Goal: Task Accomplishment & Management: Complete application form

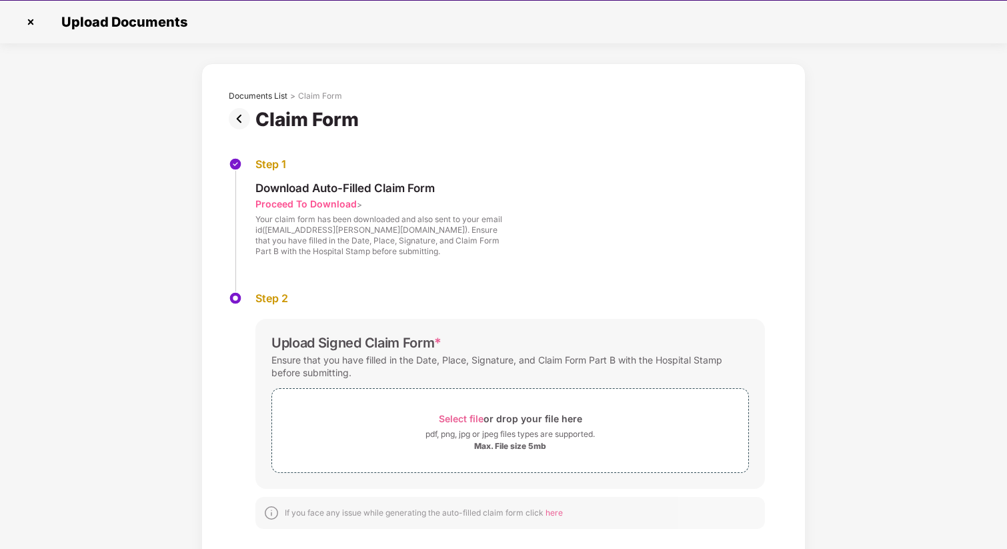
click at [236, 116] on img at bounding box center [242, 118] width 27 height 21
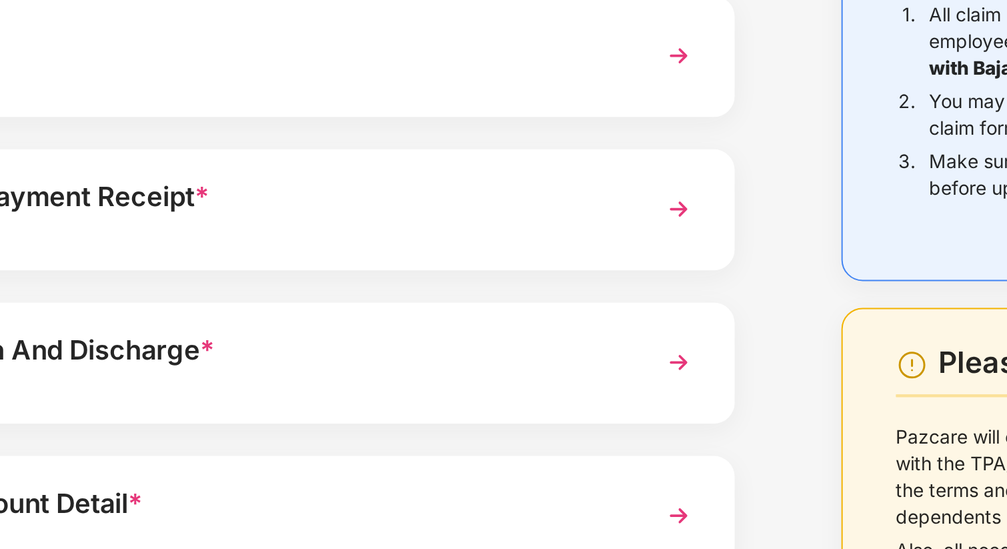
click at [555, 241] on img at bounding box center [558, 242] width 24 height 24
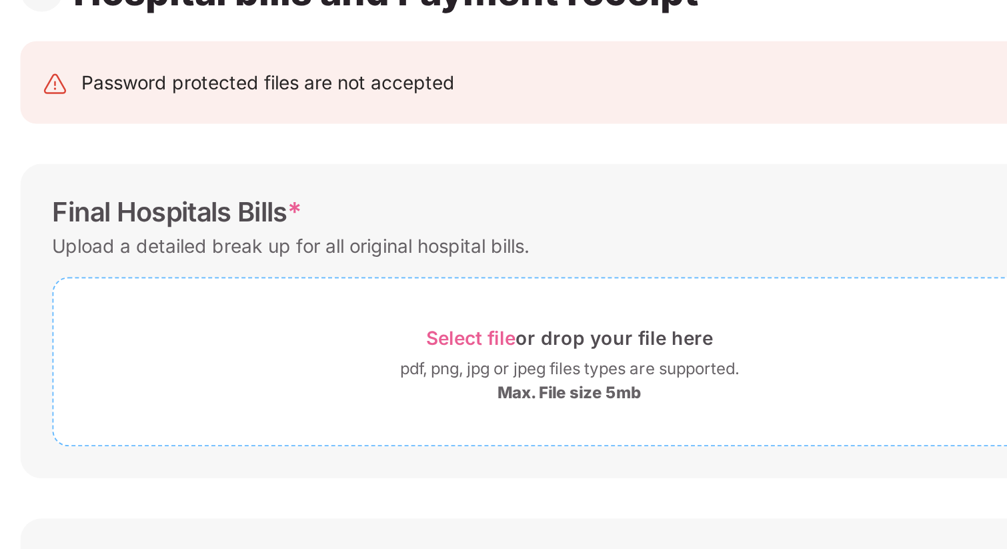
scroll to position [20, 0]
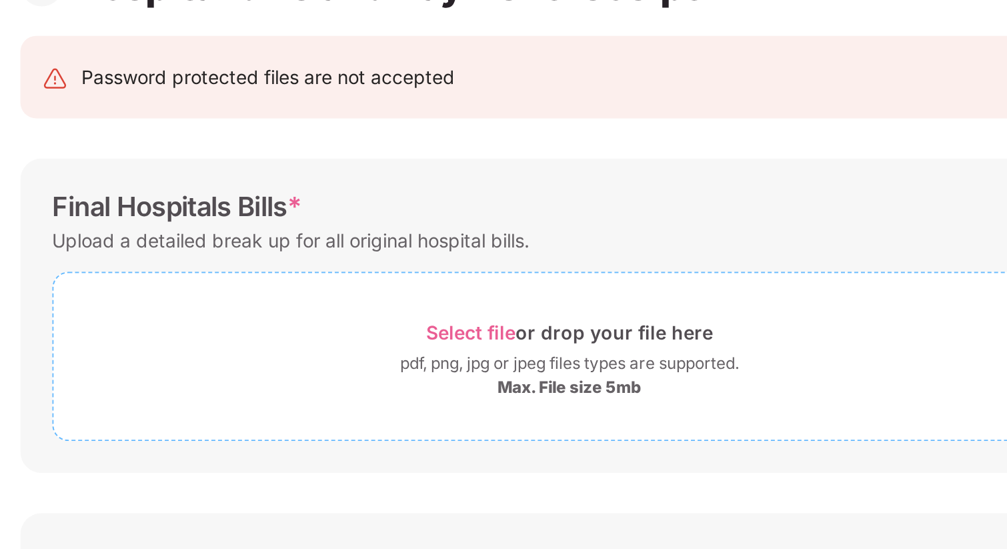
click at [445, 300] on span "Select file" at bounding box center [454, 303] width 45 height 11
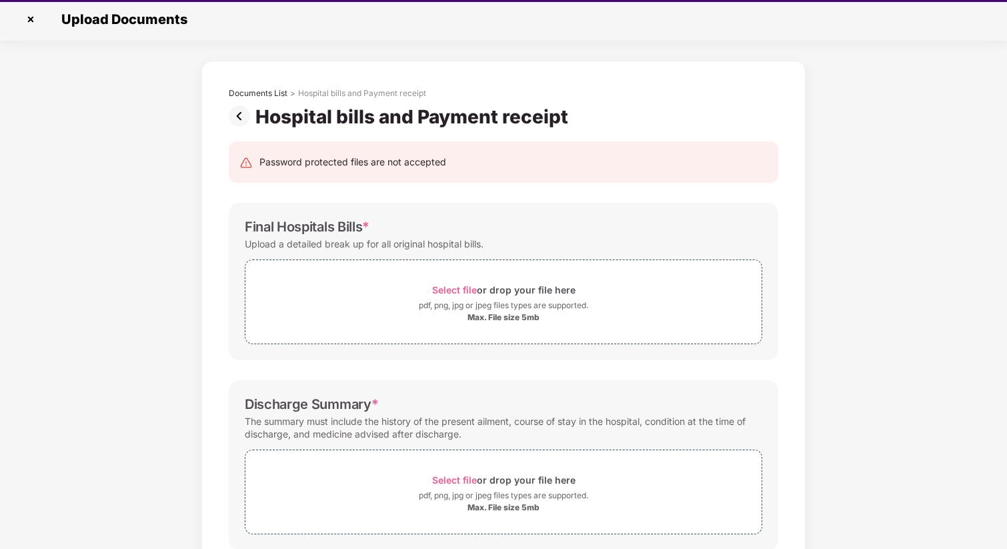
scroll to position [0, 0]
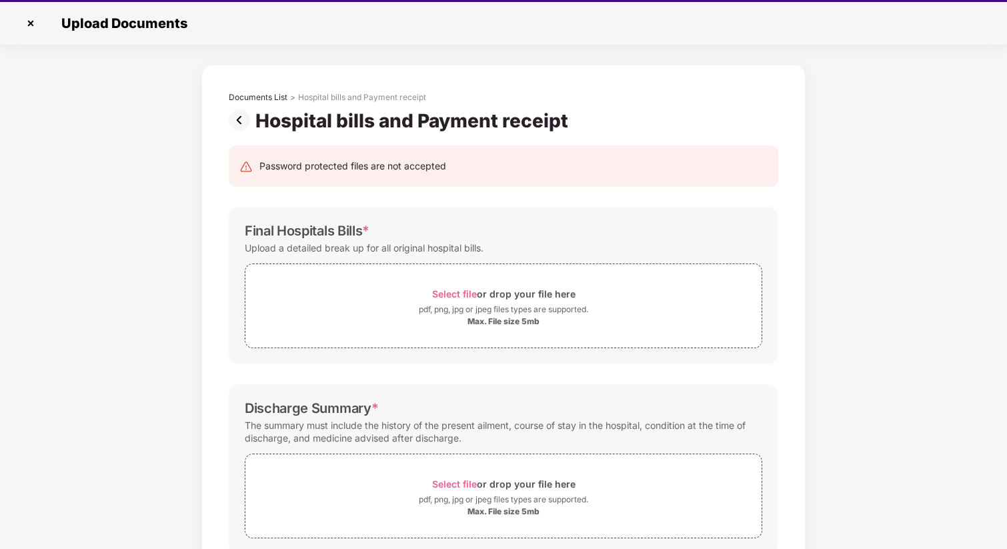
click at [237, 115] on img at bounding box center [242, 119] width 27 height 21
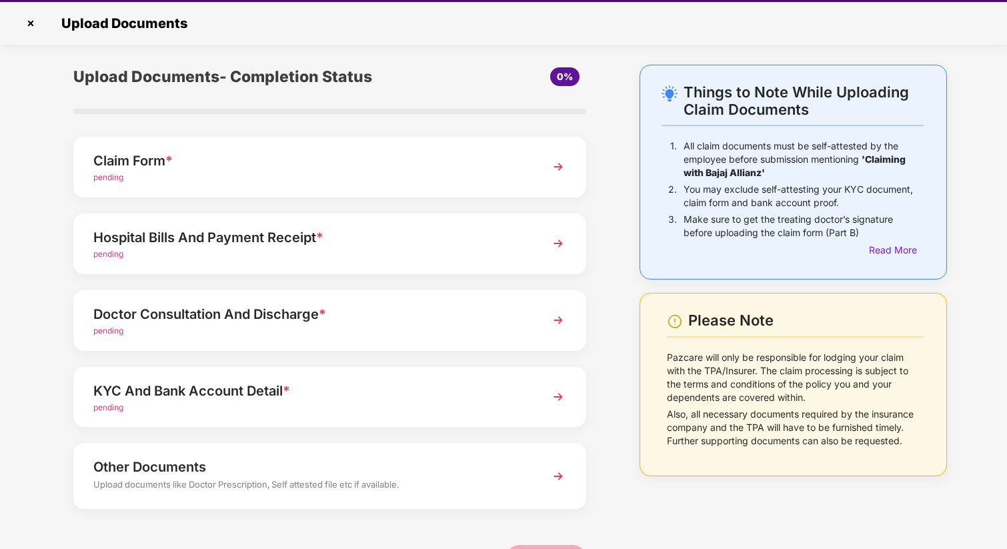
scroll to position [41, 0]
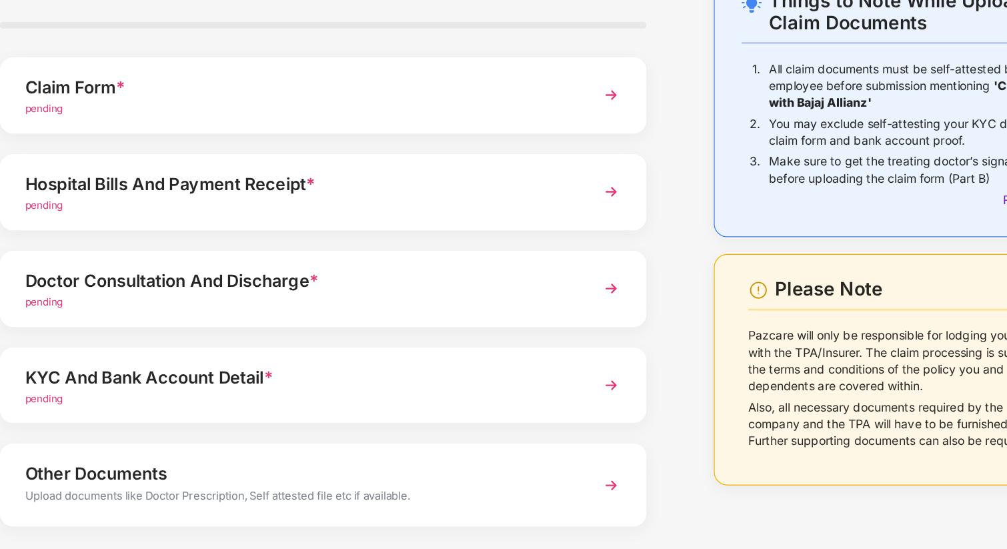
click at [357, 274] on div "Doctor Consultation And Discharge *" at bounding box center [309, 273] width 433 height 21
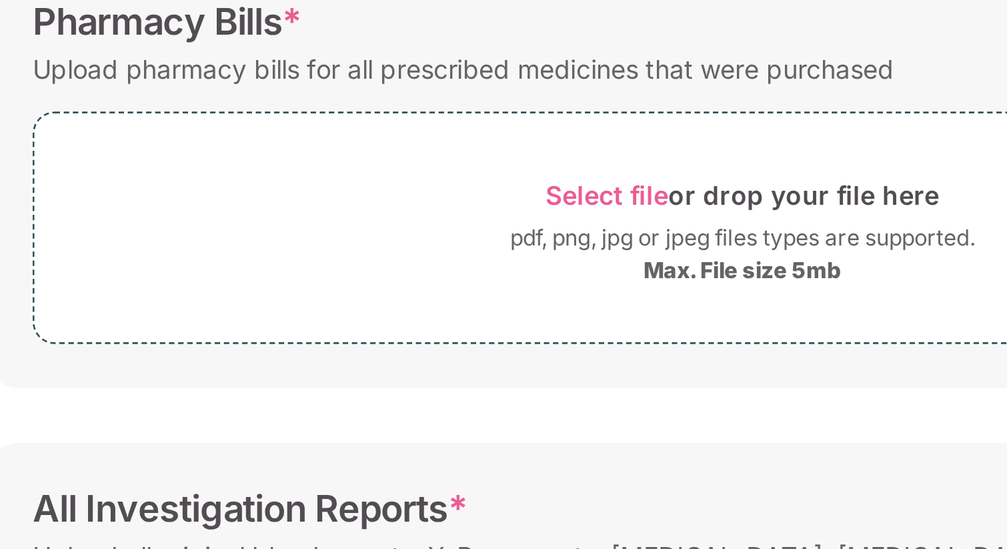
scroll to position [261, 0]
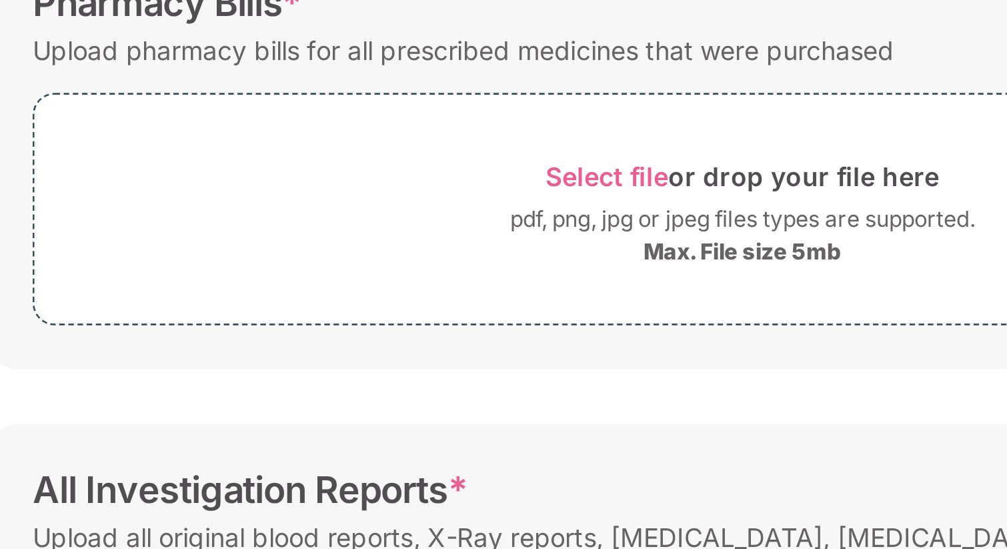
click at [368, 283] on div "Select file or drop your file here pdf, png, jpg or jpeg files types are suppor…" at bounding box center [503, 251] width 517 height 85
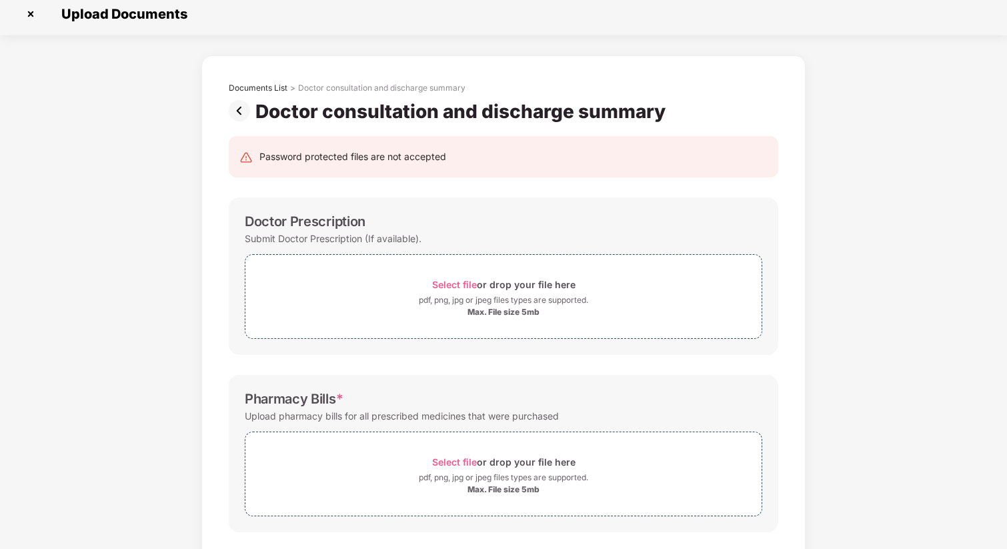
scroll to position [0, 0]
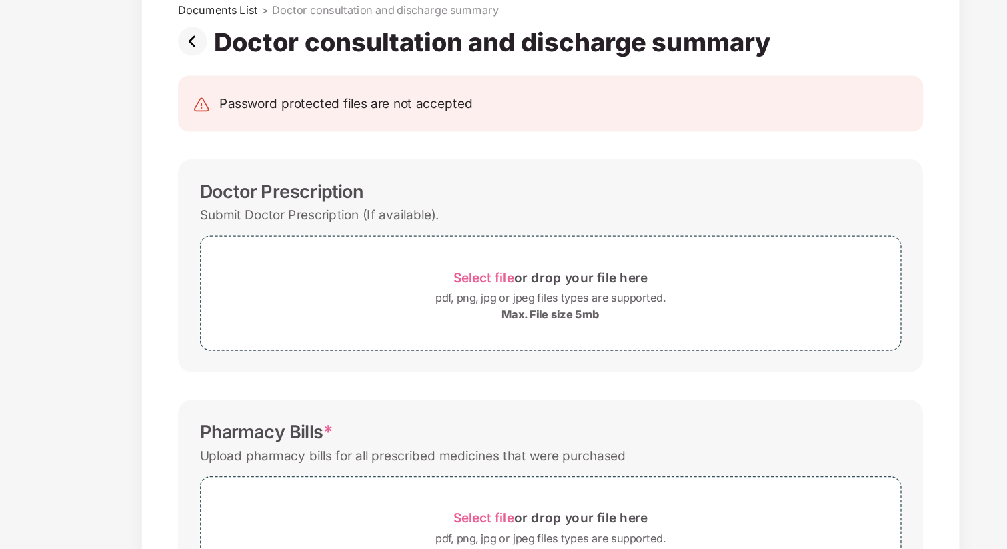
click at [242, 125] on img at bounding box center [242, 117] width 27 height 21
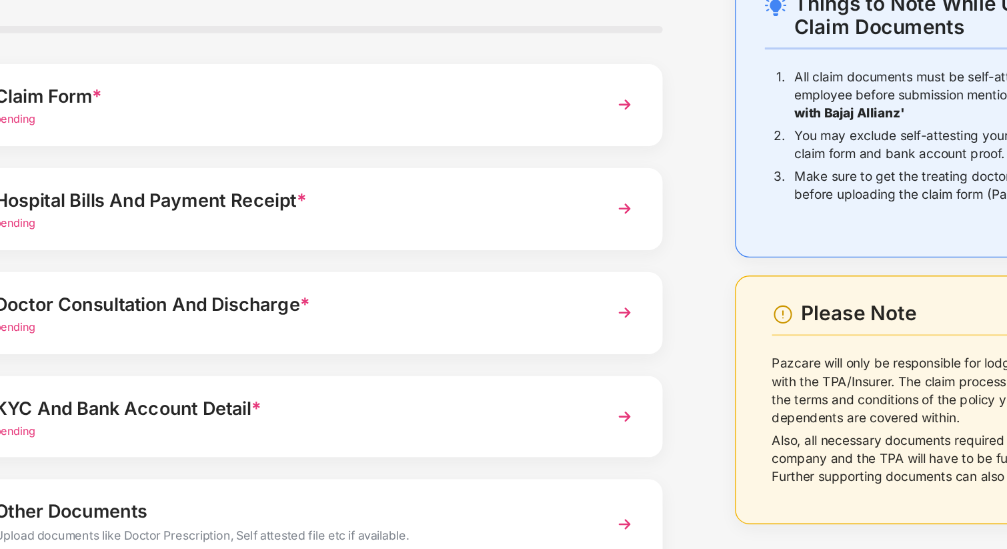
scroll to position [41, 0]
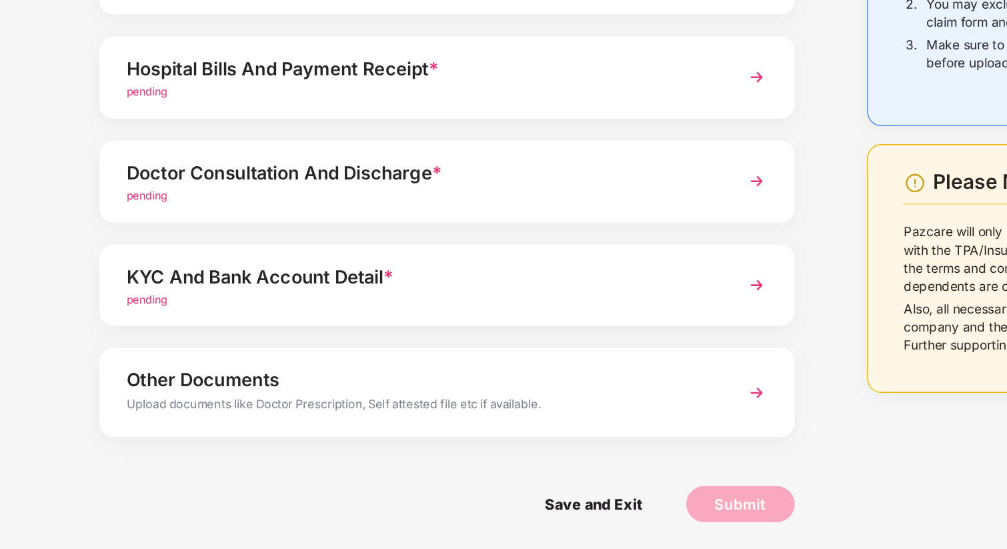
click at [279, 359] on div "pending" at bounding box center [309, 365] width 433 height 13
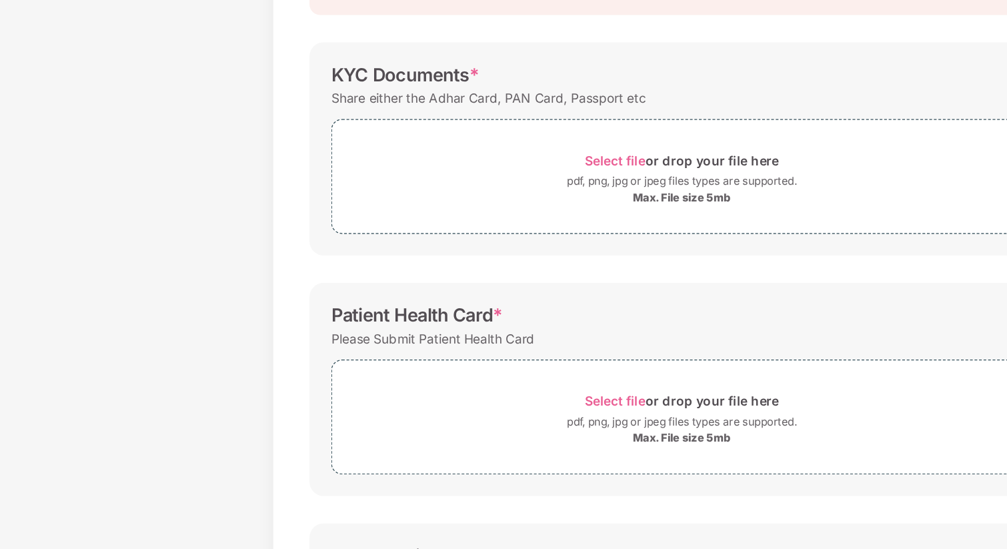
scroll to position [0, 0]
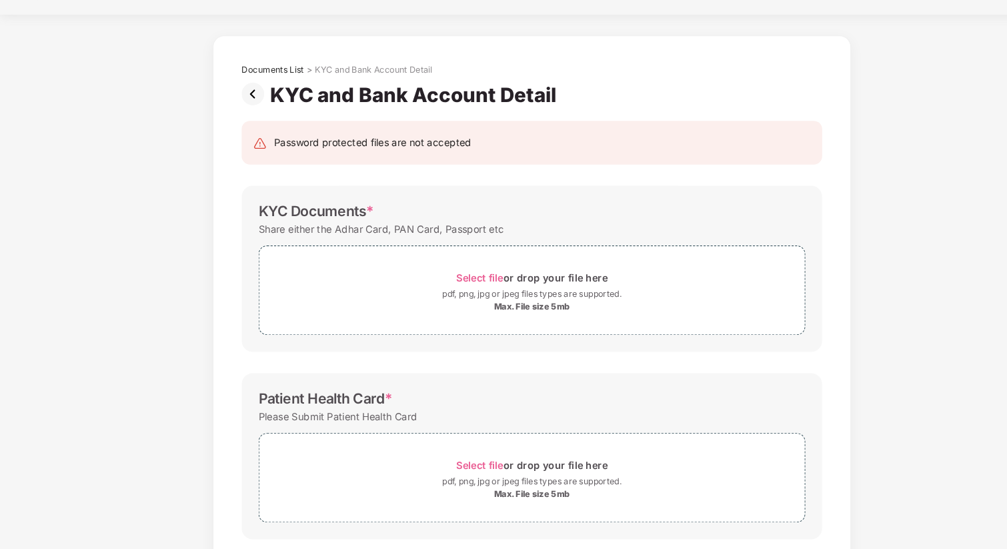
click at [245, 113] on img at bounding box center [242, 117] width 27 height 21
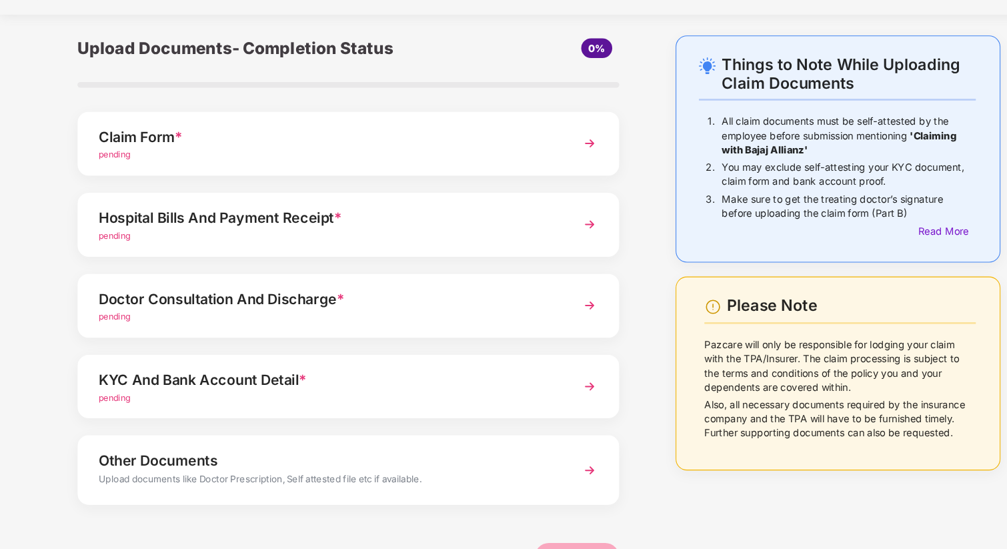
scroll to position [41, 0]
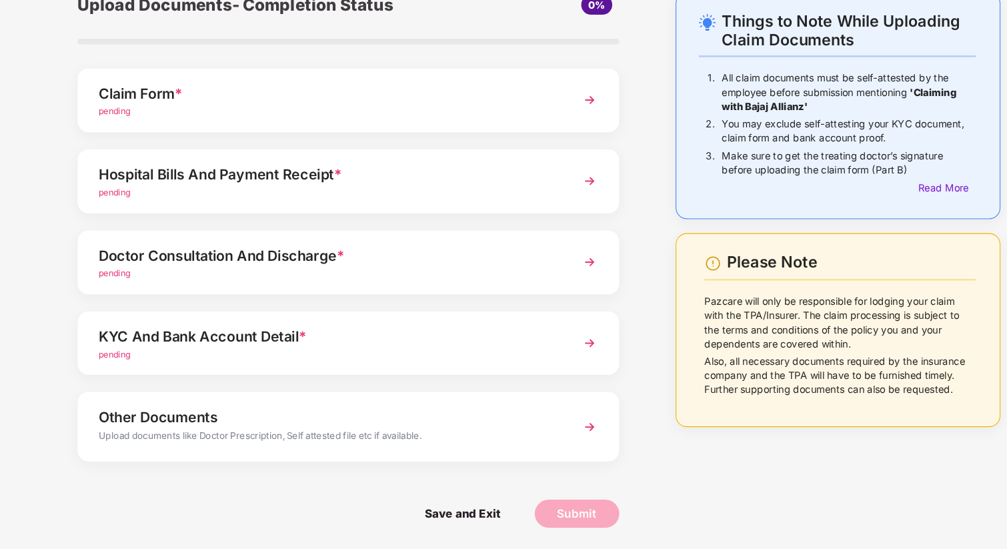
click at [295, 443] on div "Upload documents like Doctor Prescription, Self attested file etc if available." at bounding box center [309, 443] width 433 height 17
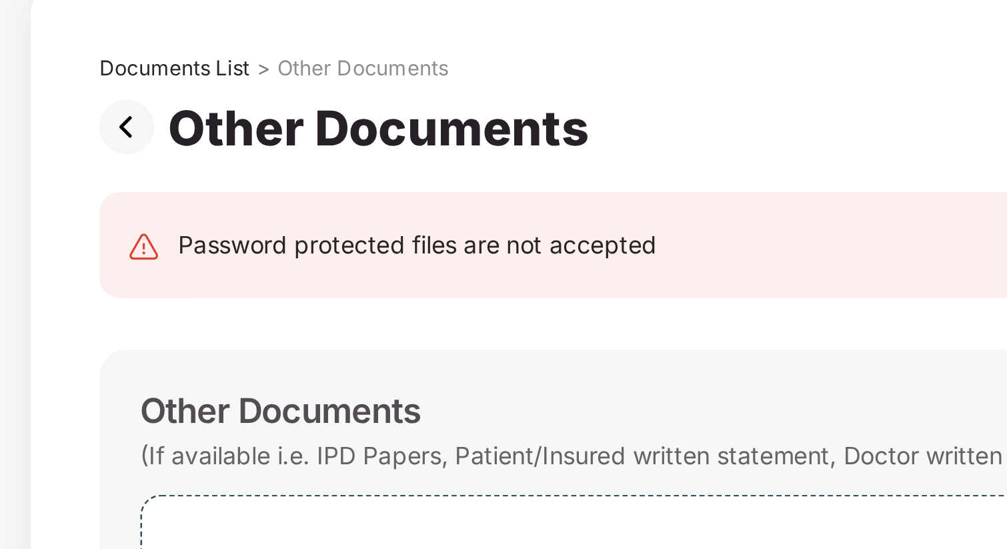
click at [241, 151] on img at bounding box center [242, 149] width 27 height 21
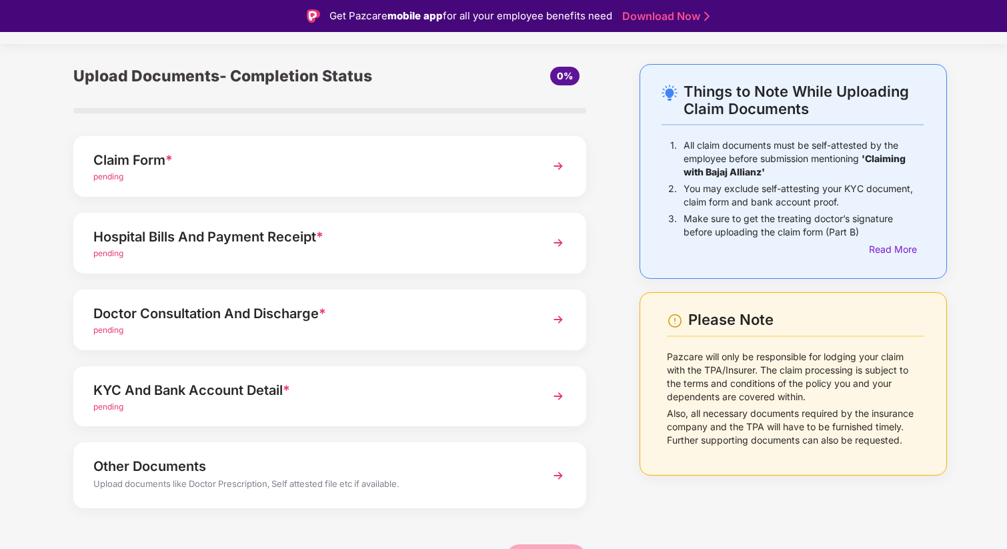
scroll to position [41, 0]
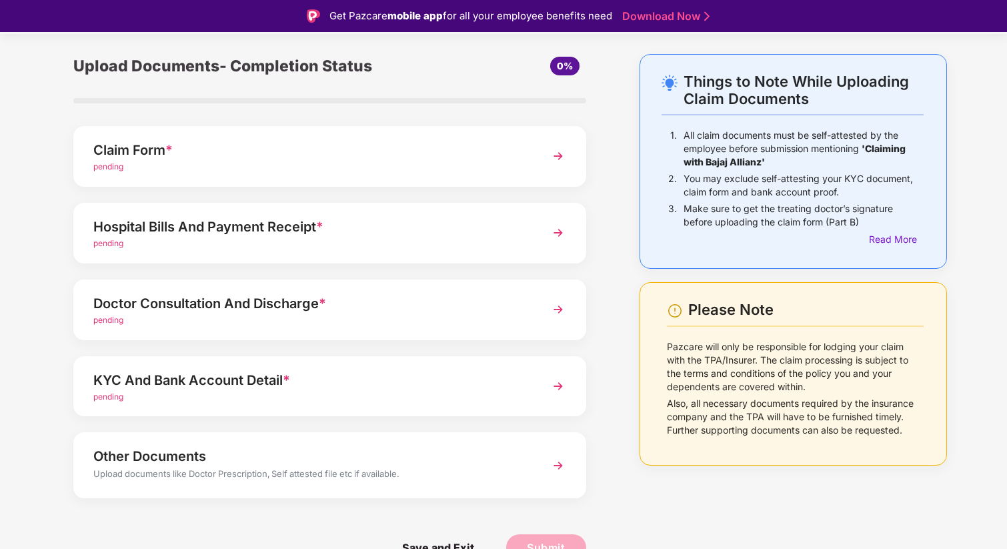
click at [302, 235] on div "Hospital Bills And Payment Receipt *" at bounding box center [309, 226] width 433 height 21
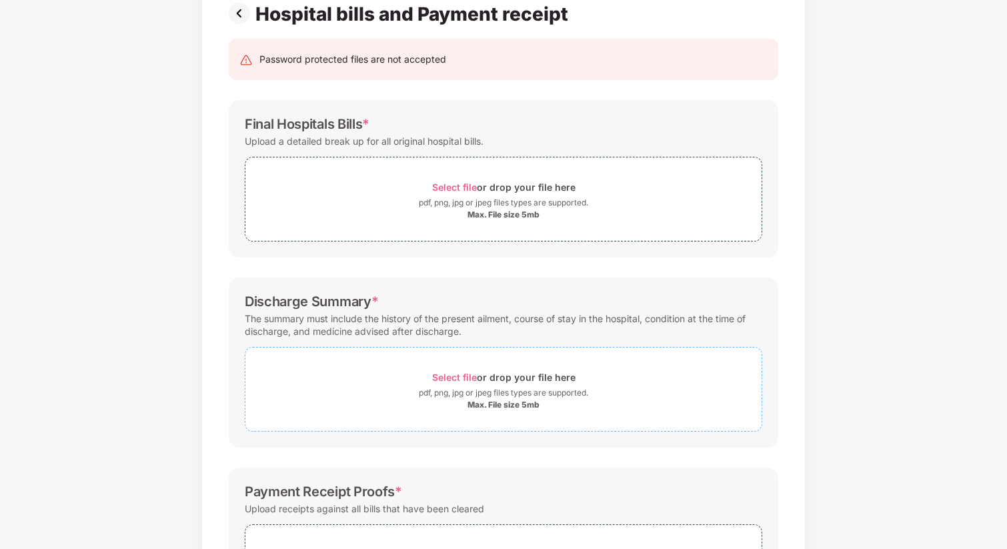
scroll to position [102, 0]
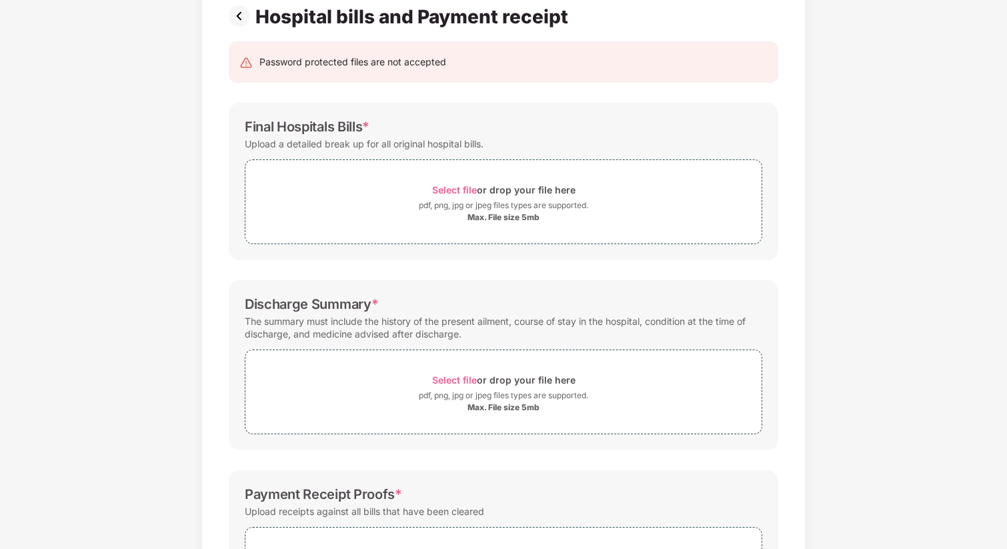
click at [239, 17] on img at bounding box center [242, 15] width 27 height 21
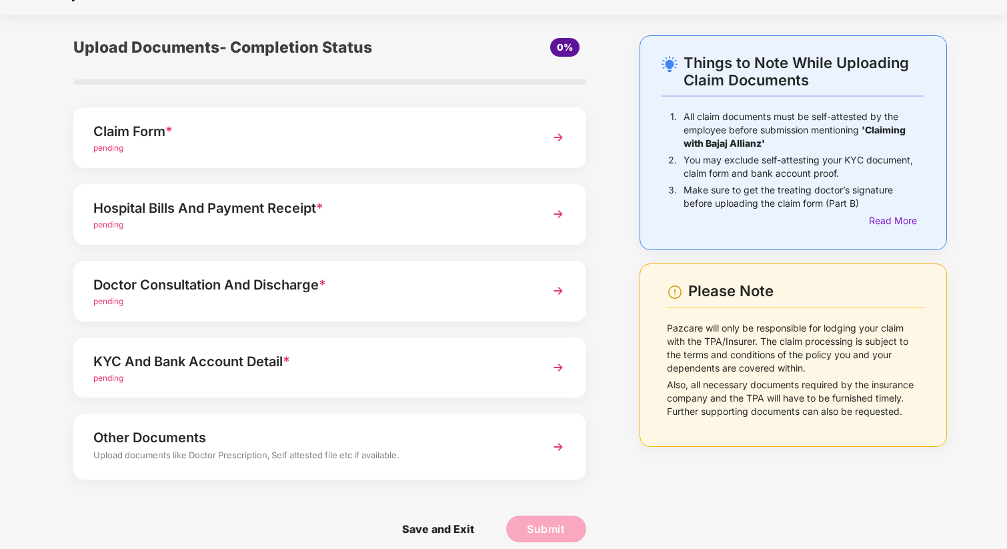
scroll to position [41, 0]
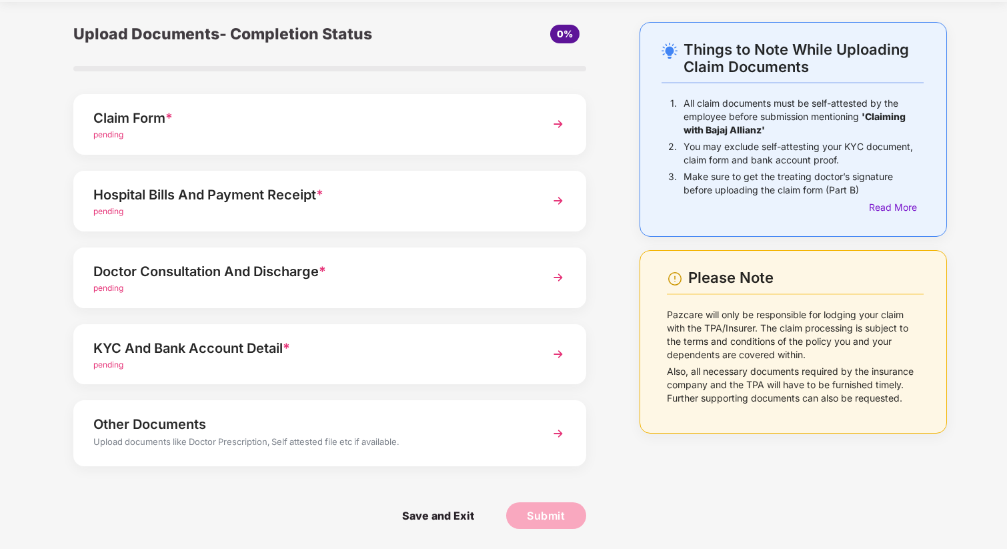
click at [890, 220] on div "Things to Note While Uploading Claim Documents 1. All claim documents must be s…" at bounding box center [792, 129] width 307 height 215
click at [894, 210] on div "Read More" at bounding box center [896, 207] width 55 height 15
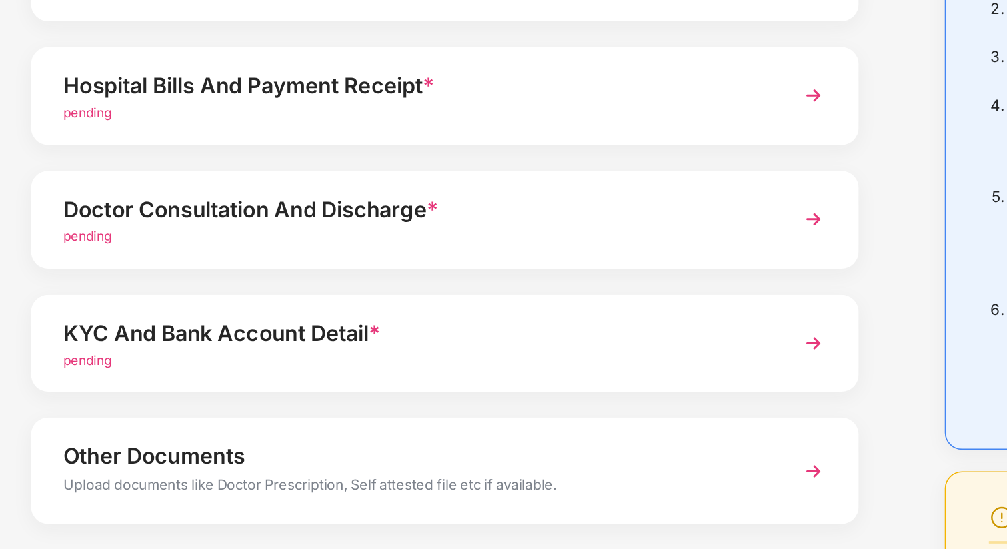
scroll to position [0, 0]
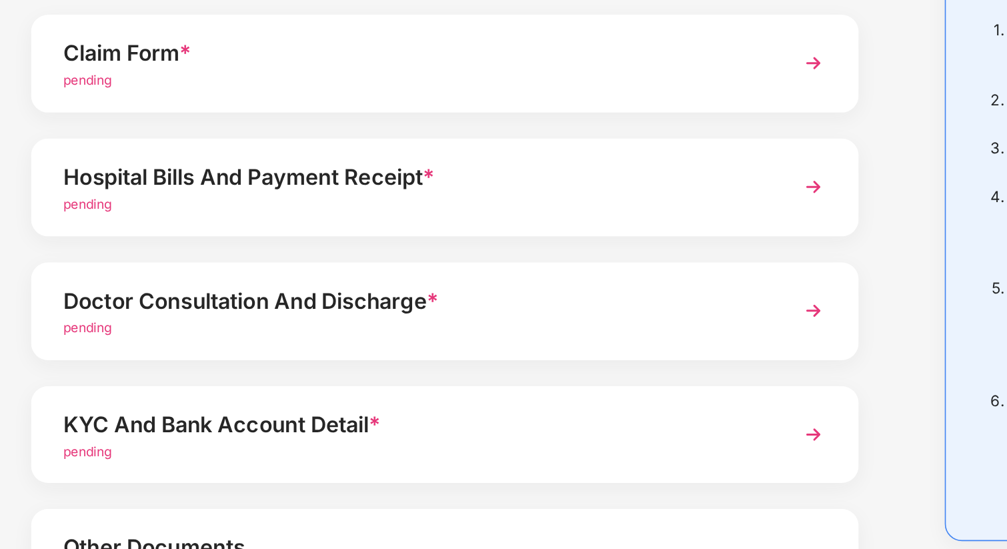
click at [210, 319] on div "Doctor Consultation And Discharge *" at bounding box center [309, 311] width 433 height 21
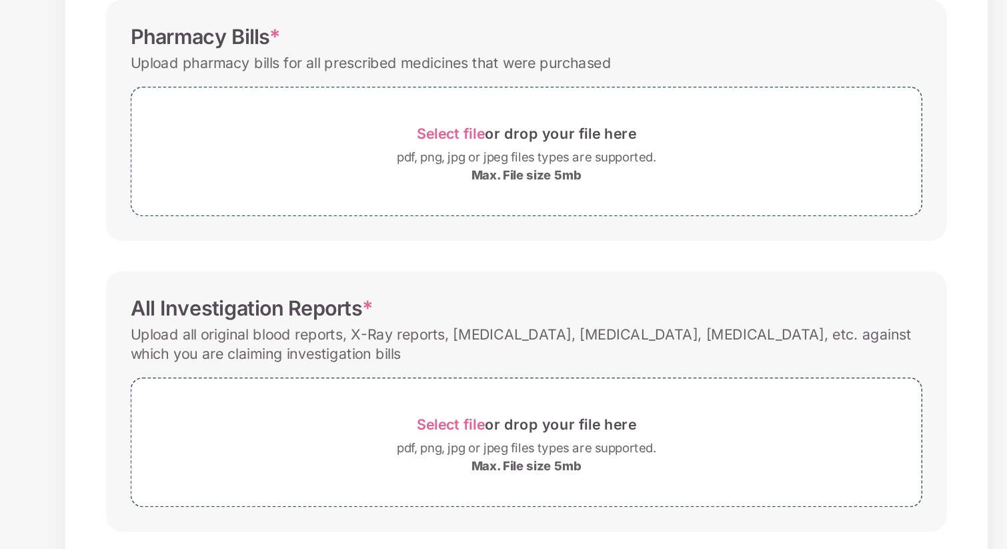
scroll to position [260, 0]
